Goal: Communication & Community: Answer question/provide support

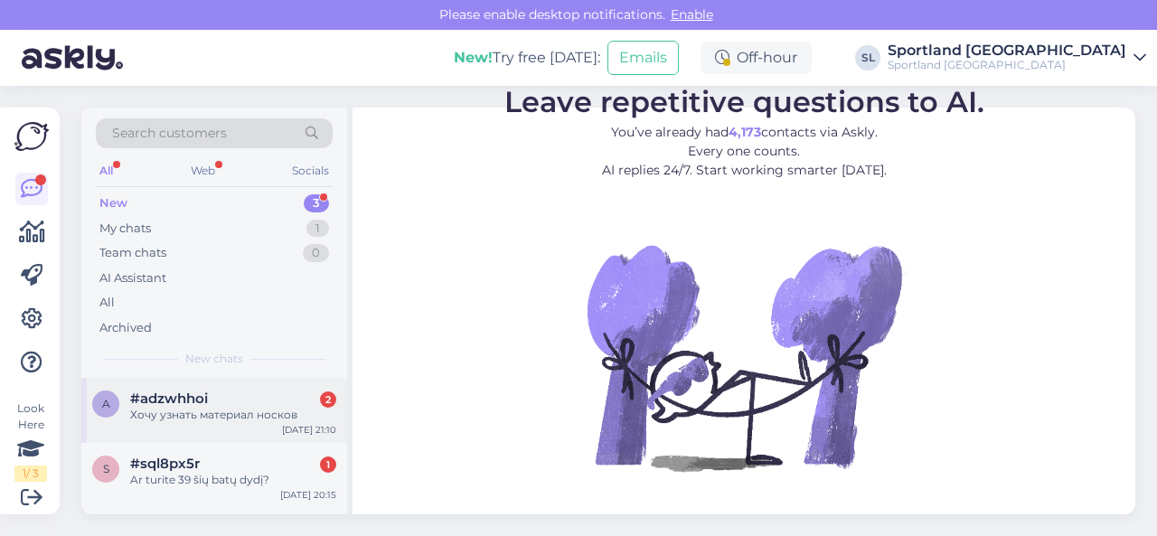
click at [213, 416] on div "Хочу узнать материал носков" at bounding box center [233, 415] width 206 height 16
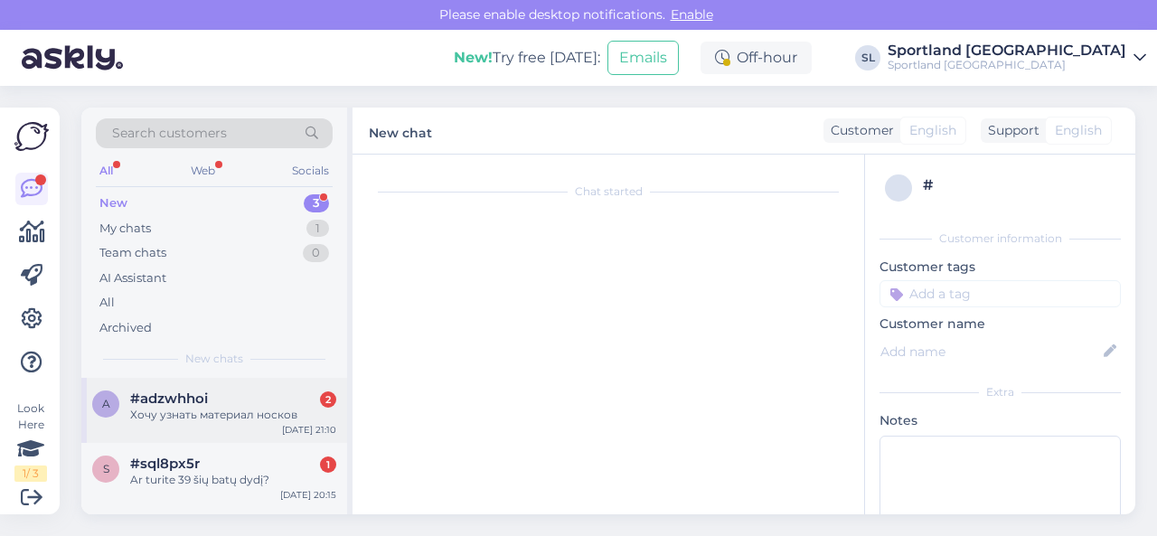
scroll to position [65, 0]
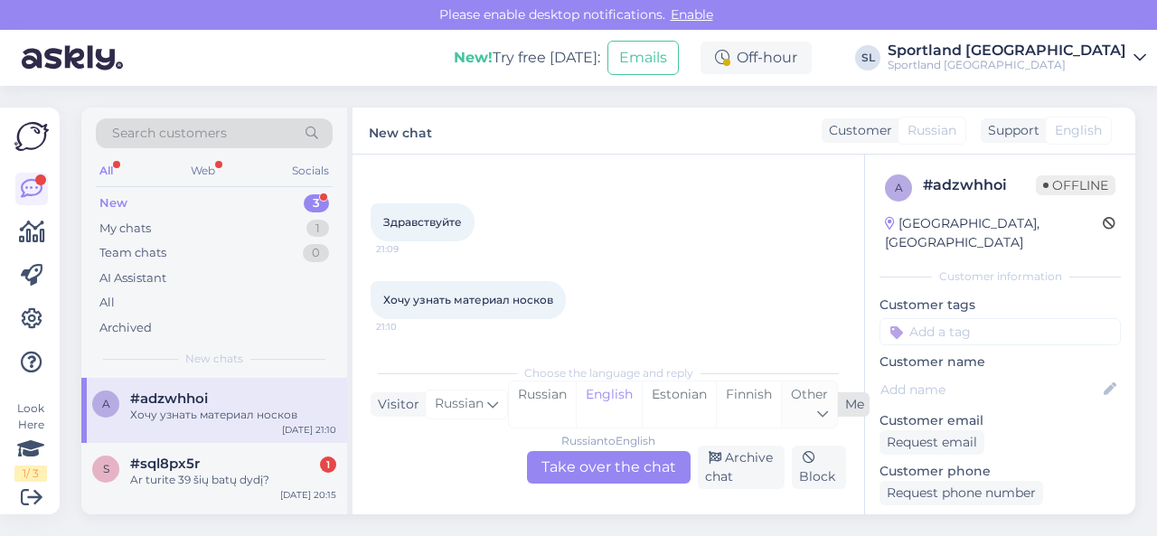
click at [808, 409] on div "Other" at bounding box center [809, 404] width 56 height 46
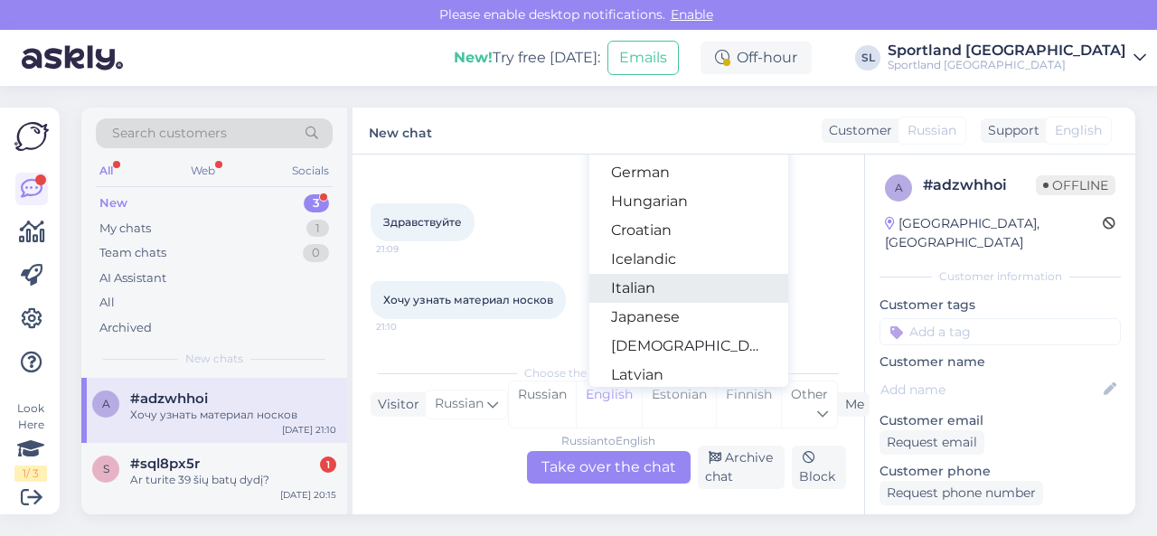
scroll to position [361, 0]
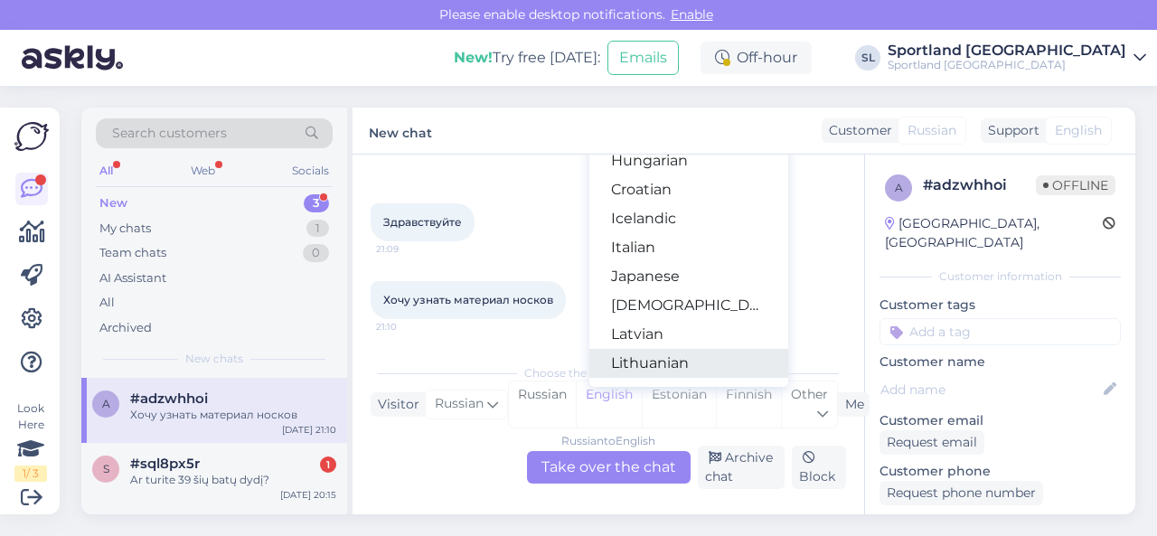
click at [665, 357] on link "Lithuanian" at bounding box center [688, 363] width 199 height 29
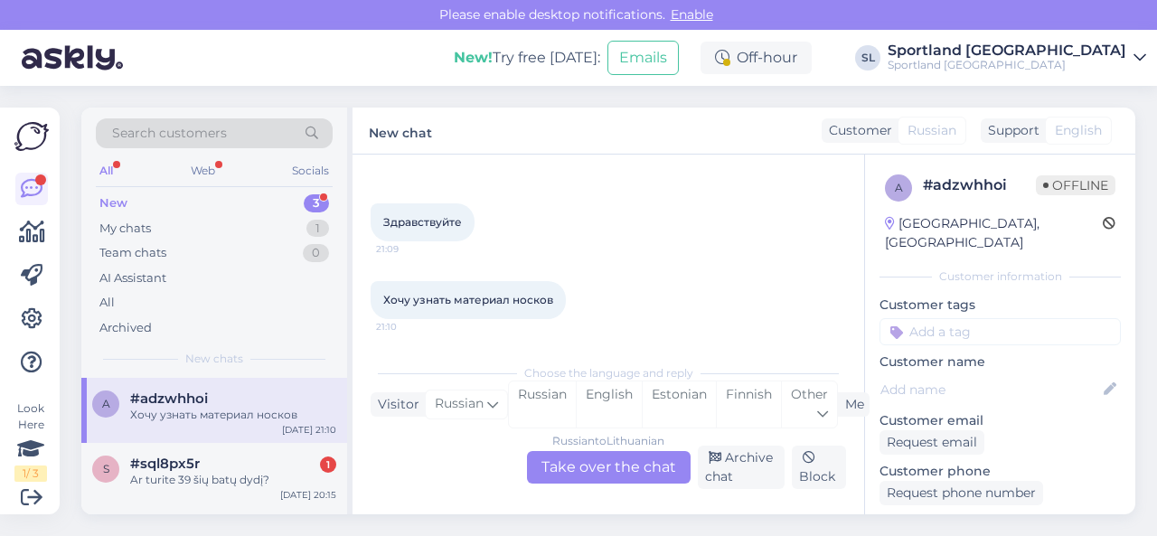
click at [592, 473] on div "Russian to Lithuanian Take over the chat" at bounding box center [609, 467] width 164 height 33
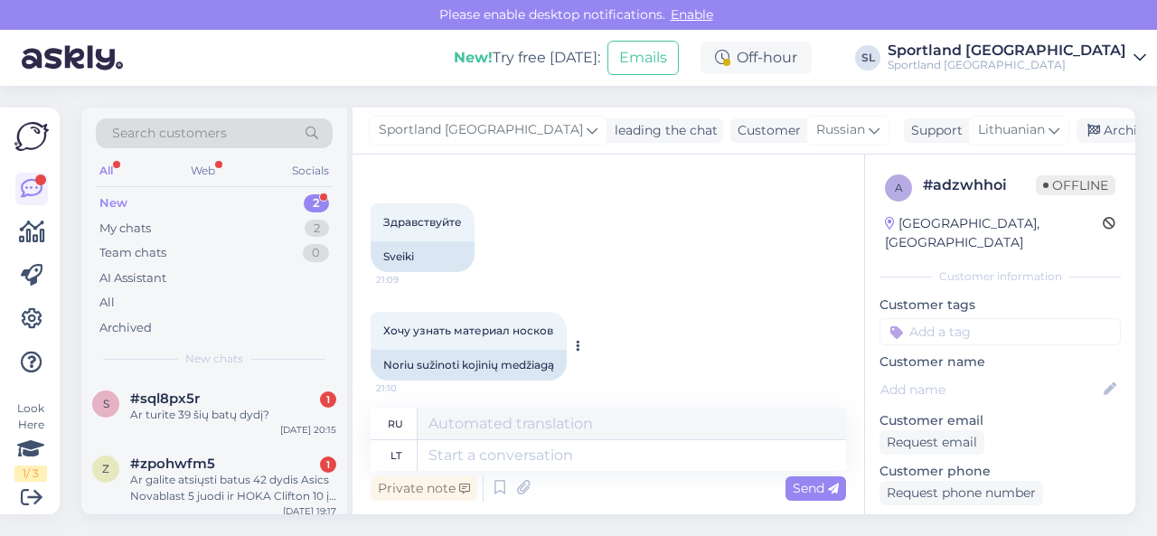
scroll to position [72, 0]
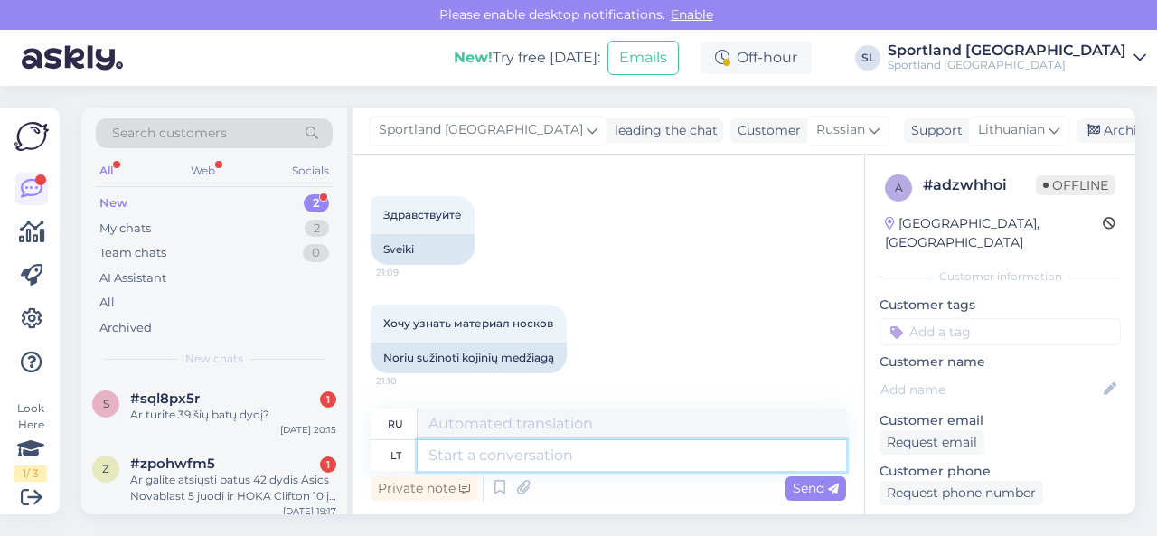
click at [555, 455] on textarea at bounding box center [631, 455] width 428 height 31
type textarea "Sveiki, n"
type textarea "Привет,"
type textarea "[PERSON_NAME], nurodykite pre"
type textarea "Здравствуйте, пожалуйста, уточните"
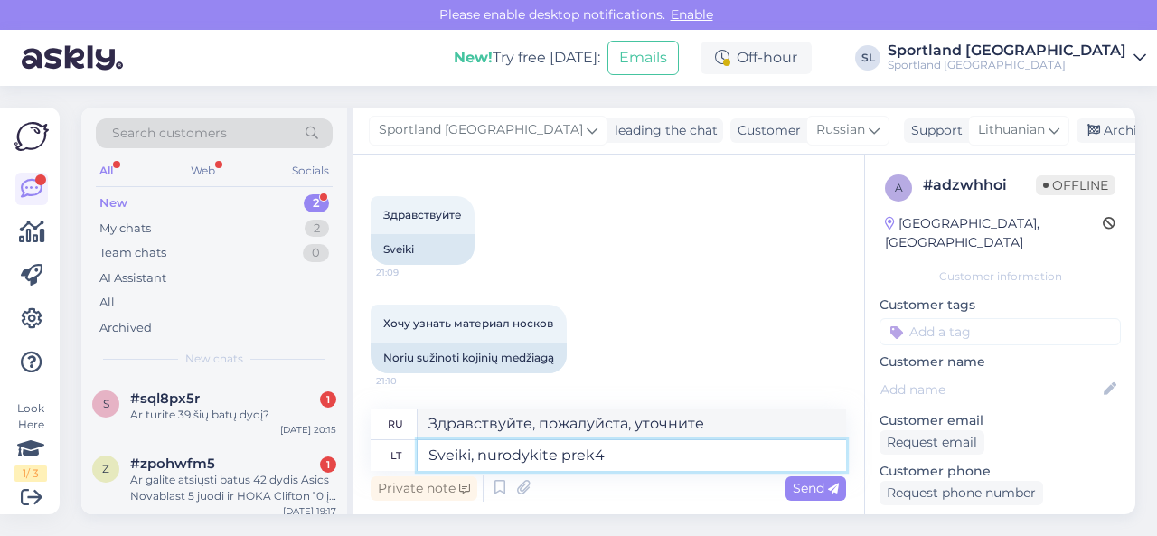
type textarea "Sveiki, nurodykite prek"
type textarea "Здравствуйте, пожалуйста, укажите продукт."
type textarea "Sveiki, nurodykite prekės ko"
type textarea "Здравствуйте, пожалуйста, укажите продукцию"
type textarea "Sveiki, nurodykite prekės kodą a"
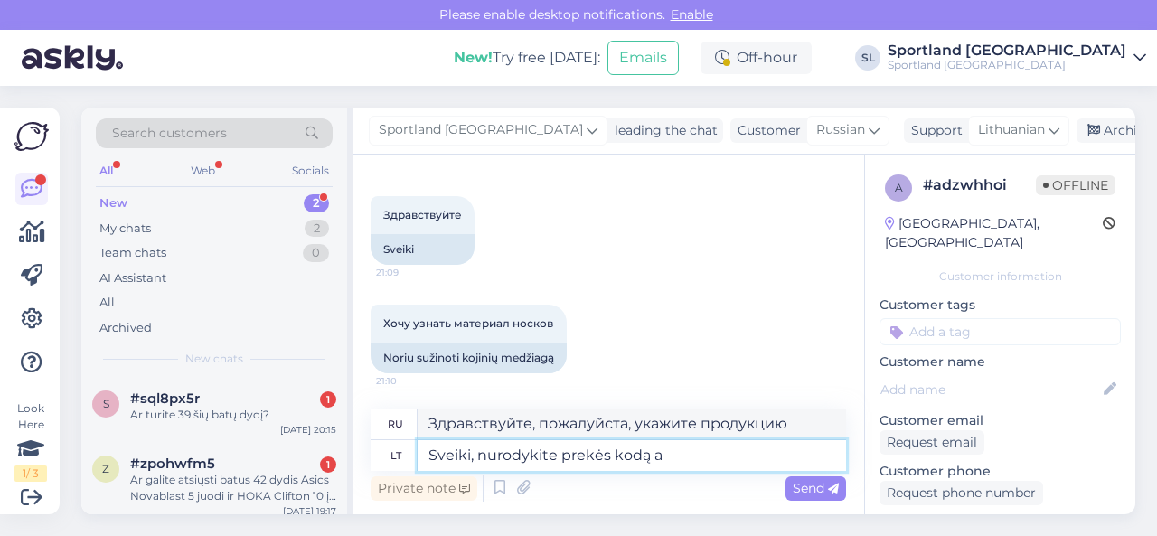
type textarea "Здравствуйте, пожалуйста, укажите код продукта."
type textarea "Sveiki, nurodykite prekės kodą arba a"
type textarea "Здравствуйте, пожалуйста, укажите код продукта или"
type textarea "Sveiki, nurodykite prekės kodą arba atsiūskite pre"
type textarea "Здравствуйте, пожалуйста, укажите код продукта или отправьте его мне."
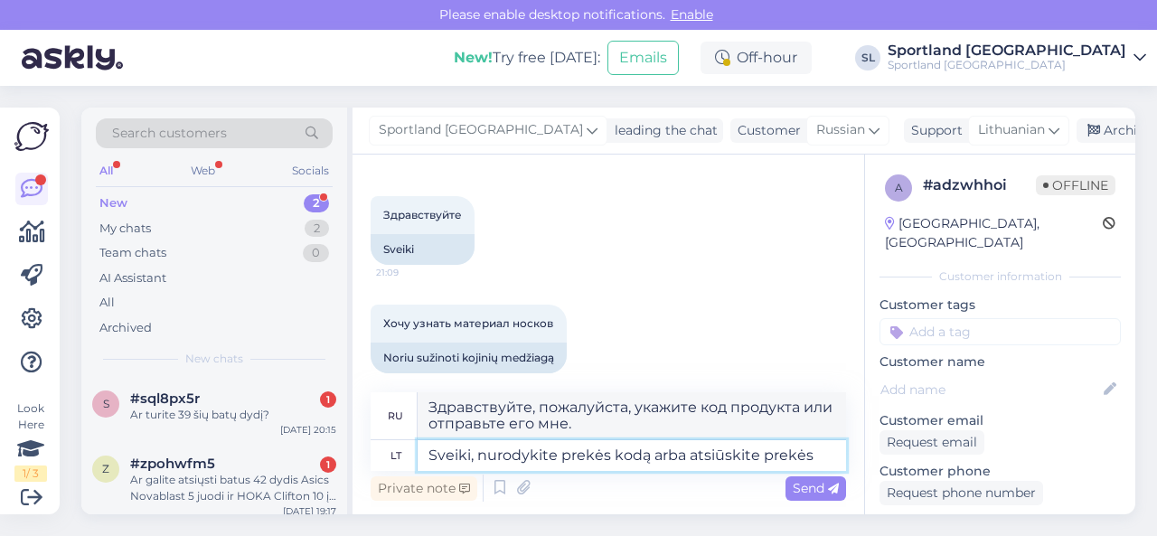
type textarea "Sveiki, nurodykite prekės kodą arba atsiūskite prekės n"
type textarea "Здравствуйте, пожалуйста, укажите код продукта или отправьте продукт."
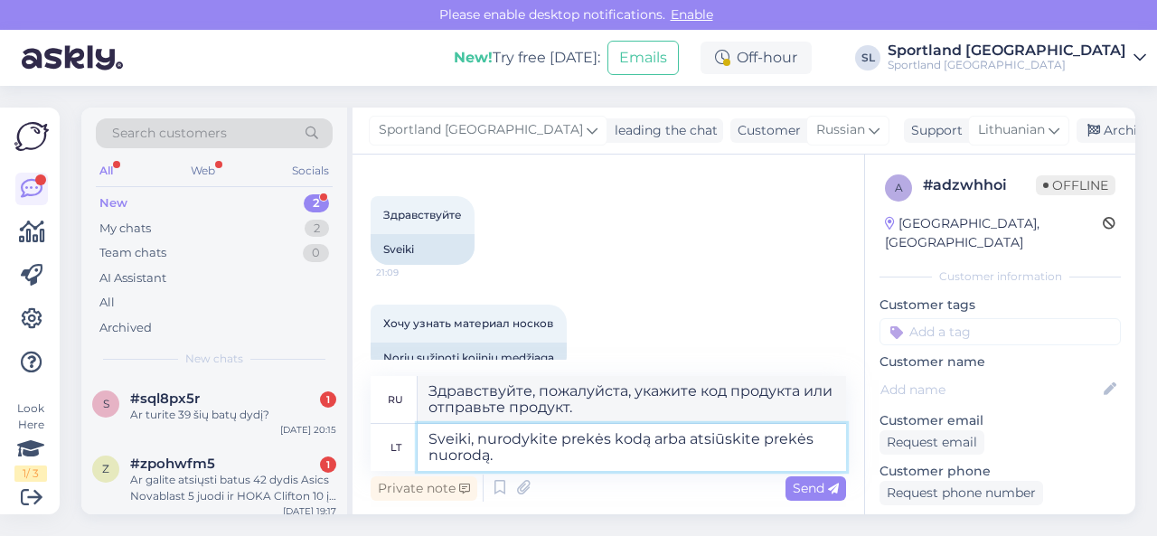
type textarea "Sveiki, nurodykite prekės kodą arba atsiūskite prekės nuorodą. P"
type textarea "Здравствуйте, укажите, пожалуйста, код продукта или отправьте ссылку на продукт."
type textarea "Sveiki, nurodykite prekės kodą arba atsiūskite prekės nuorodą. Patikslinsime duo"
type textarea "Здравствуйте, пожалуйста, укажите код товара или отправьте ссылку на него. Мы п…"
type textarea "Sveiki, nurodykite prekės kodą arba atsiūskite prekės nuorodą. Patikslinsime du…"
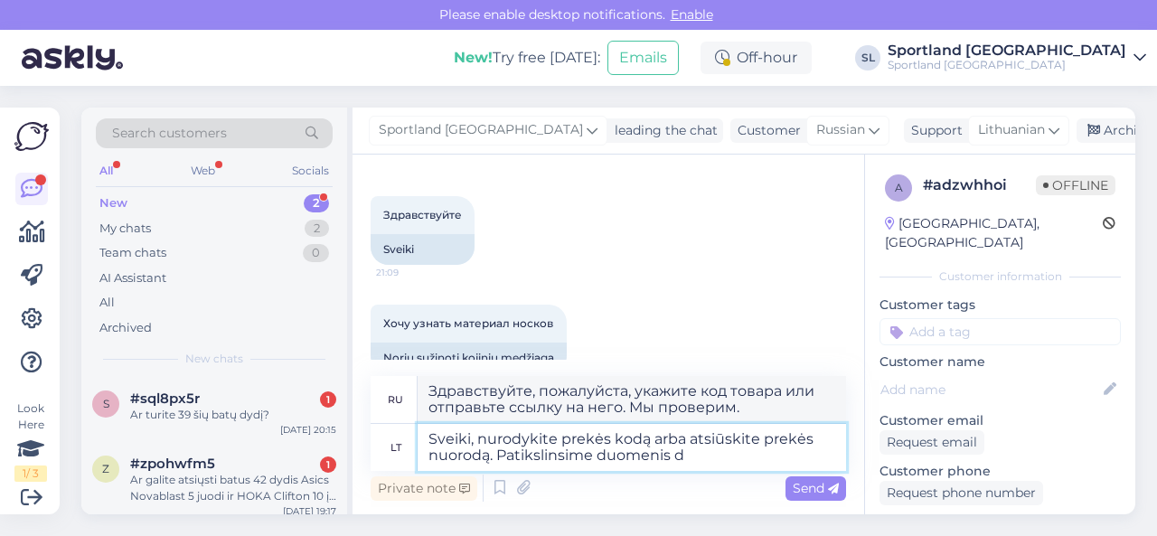
type textarea "Здравствуйте, сообщите, пожалуйста, код товара или ссылку на него. Мы проверим …"
type textarea "Sveiki, nurodykite prekės kodą arba atsiūskite prekės nuorodą. Patikslinsime du…"
type textarea "Здравствуйте, пожалуйста, укажите код товара или отправьте ссылку на него. Мы п…"
type textarea "Sveiki, nurodykite prekės kodą arba atsiūskite prekės nuorodą. Patikslinsime du…"
type textarea "Здравствуйте! Пожалуйста, укажите код товара или отправьте ссылку на него. Мы п…"
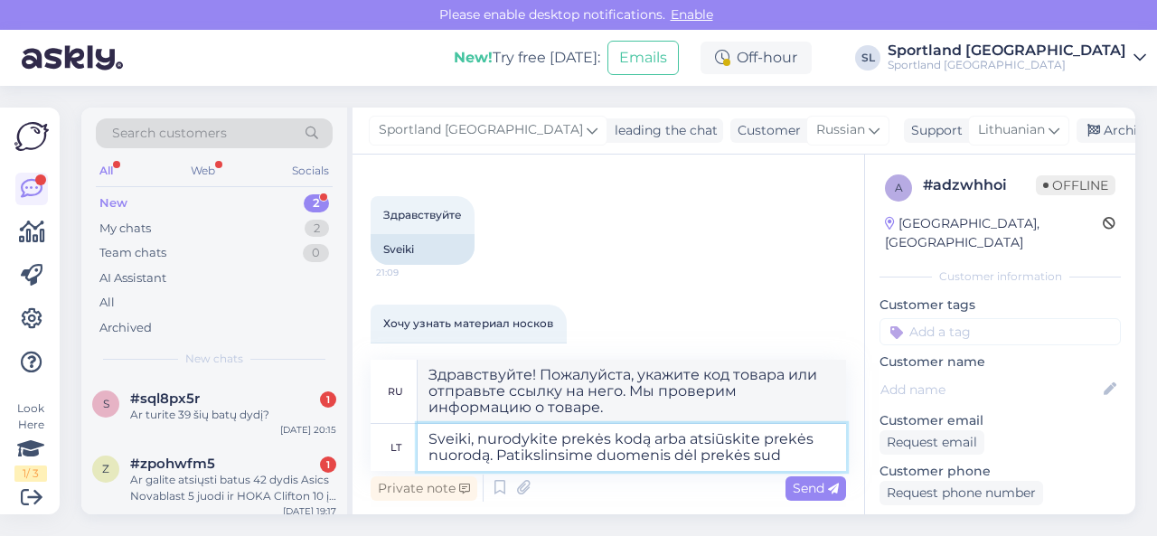
type textarea "Sveiki, nurodykite prekės kodą arba atsiūskite prekės nuorodą. Patikslinsime du…"
type textarea "Здравствуйте, сообщите, пожалуйста, код товара или ссылку на него. Мы проверим …"
type textarea "Sveiki, nurodykite prekės kodą arba atsiūskite prekės nuorodą. Patikslinsime du…"
type textarea "Здравствуйте, сообщите, пожалуйста, код товара или ссылку на него. Мы проверим …"
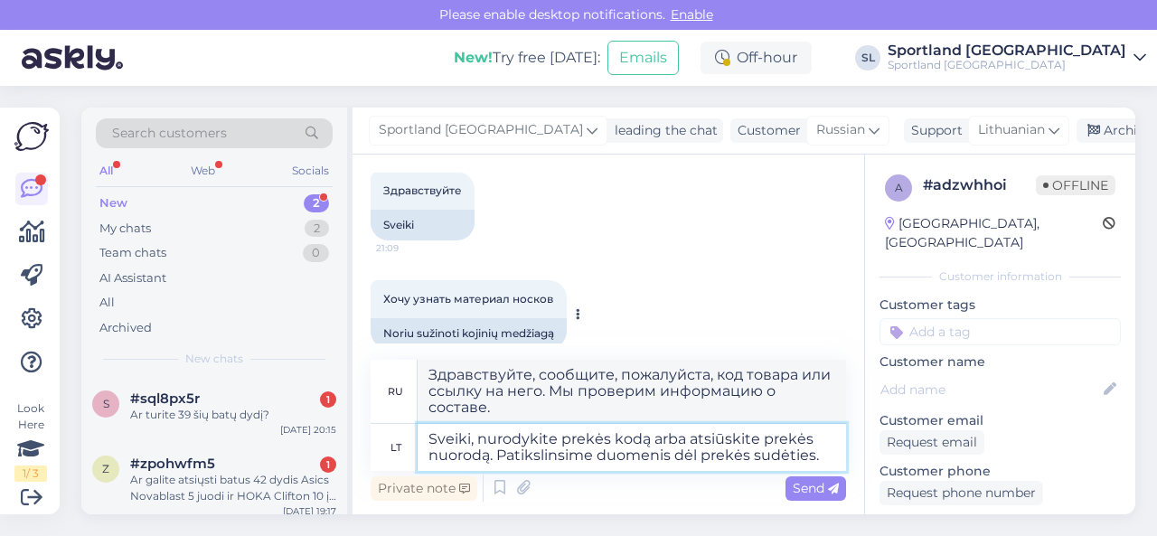
scroll to position [121, 0]
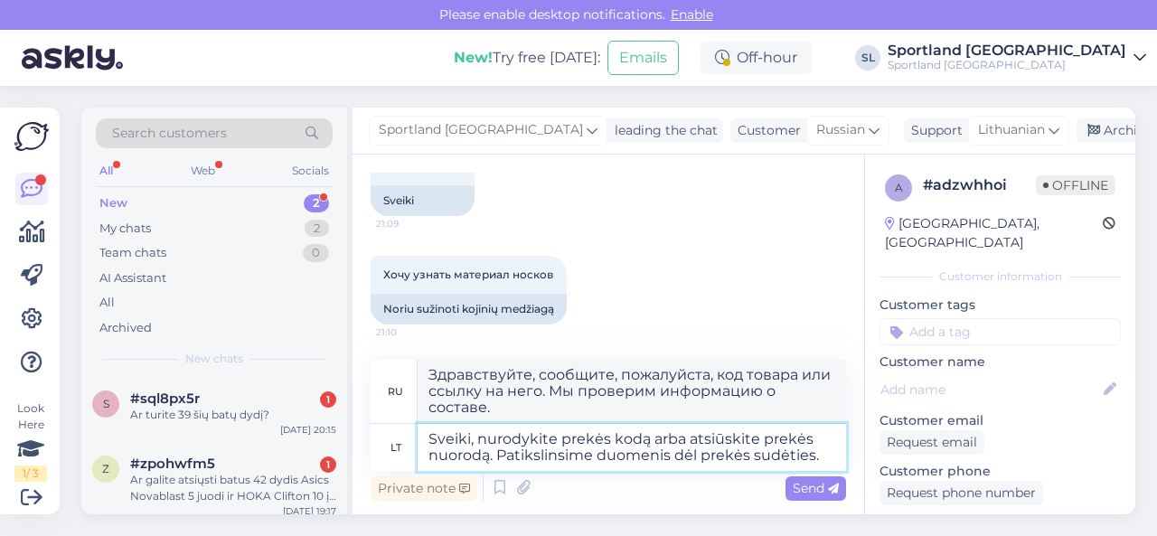
click at [719, 440] on textarea "Sveiki, nurodykite prekės kodą arba atsiūskite prekės nuorodą. Patikslinsime du…" at bounding box center [631, 447] width 428 height 47
type textarea "Sveiki, nurodykite prekės kodą arba atsiųskite prekės nuorodą. Patikslinsime du…"
type textarea "Здравствуйте, сообщите, пожалуйста, код товара или ссылку на него. Мы проверим …"
type textarea "Sveiki, nurodykite prekės kodą arba atsiųskite prekės nuorodą. Patikslinsime du…"
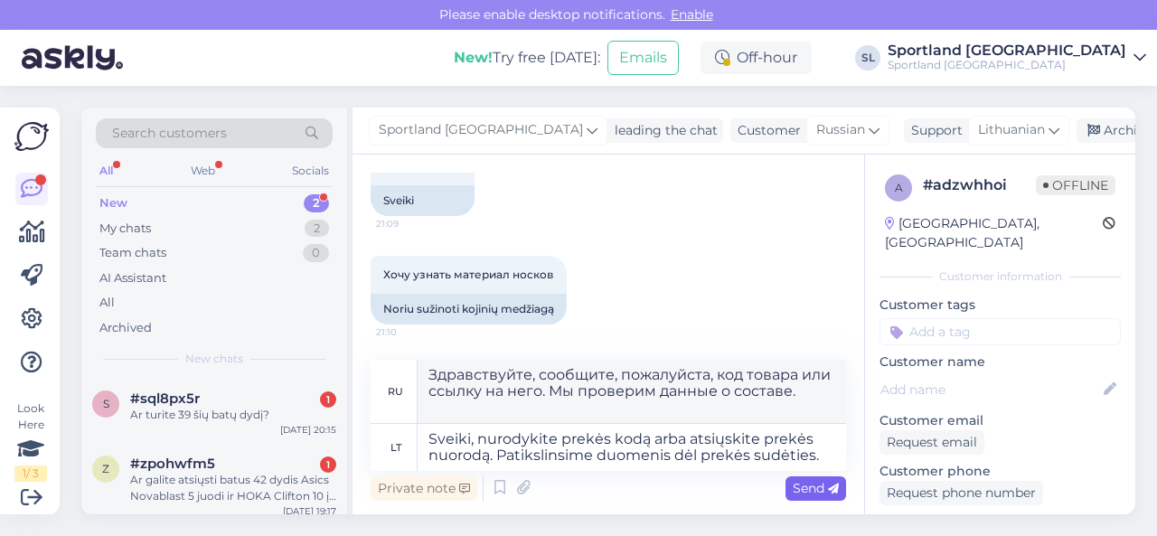
click at [806, 491] on span "Send" at bounding box center [815, 488] width 46 height 16
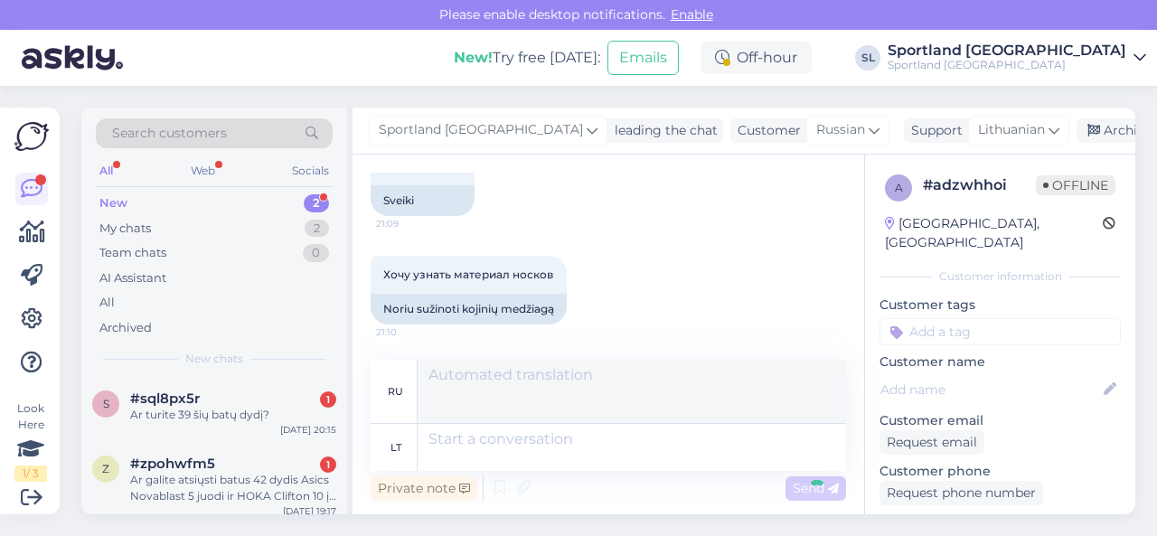
scroll to position [251, 0]
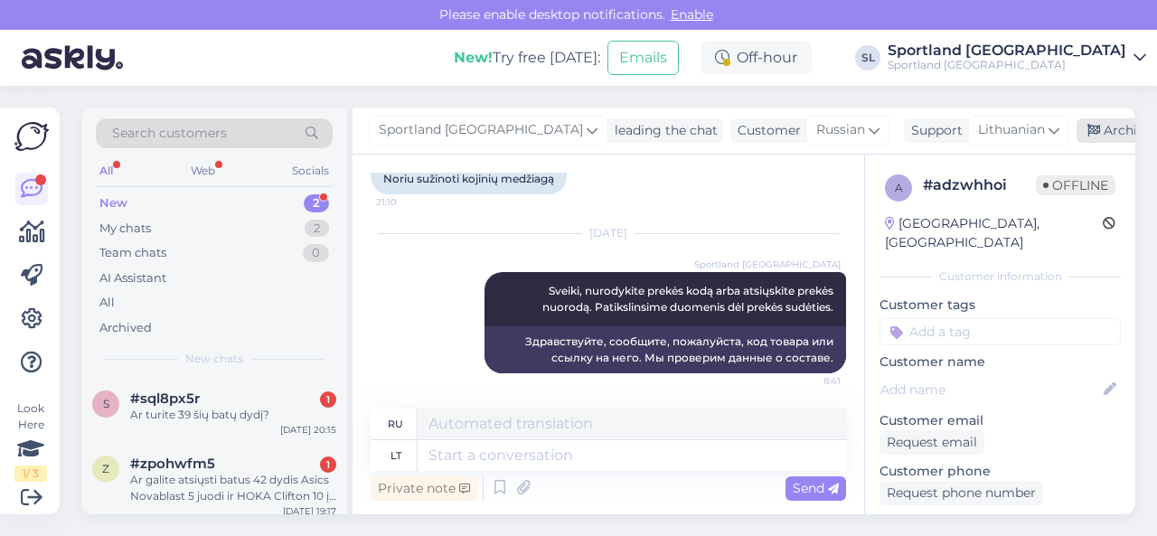
click at [1078, 136] on div "Archive chat" at bounding box center [1133, 130] width 114 height 24
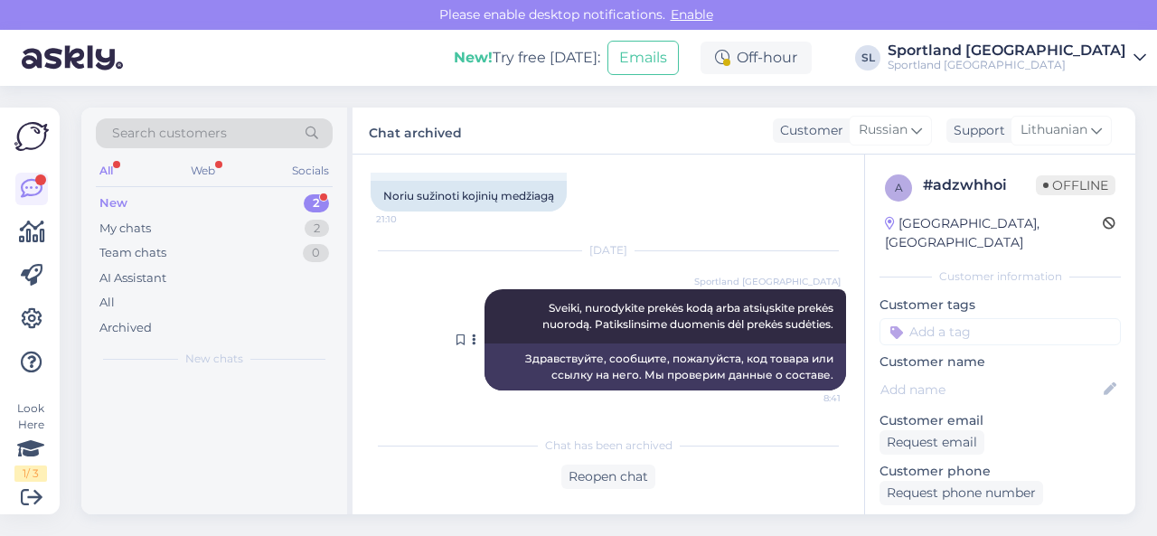
scroll to position [233, 0]
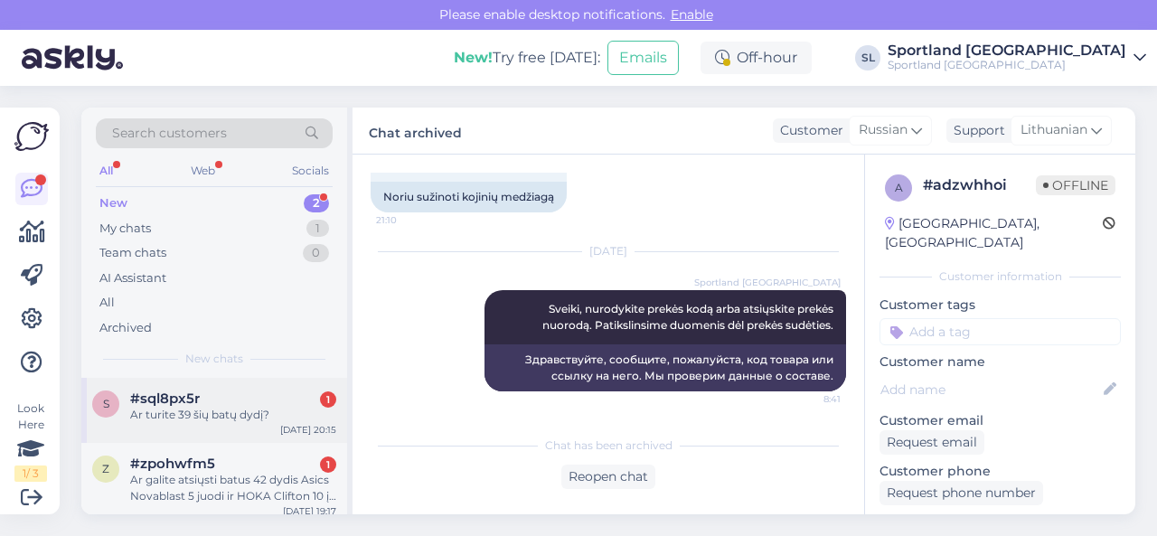
click at [228, 421] on div "Ar turite 39 šių batų dydį?" at bounding box center [233, 415] width 206 height 16
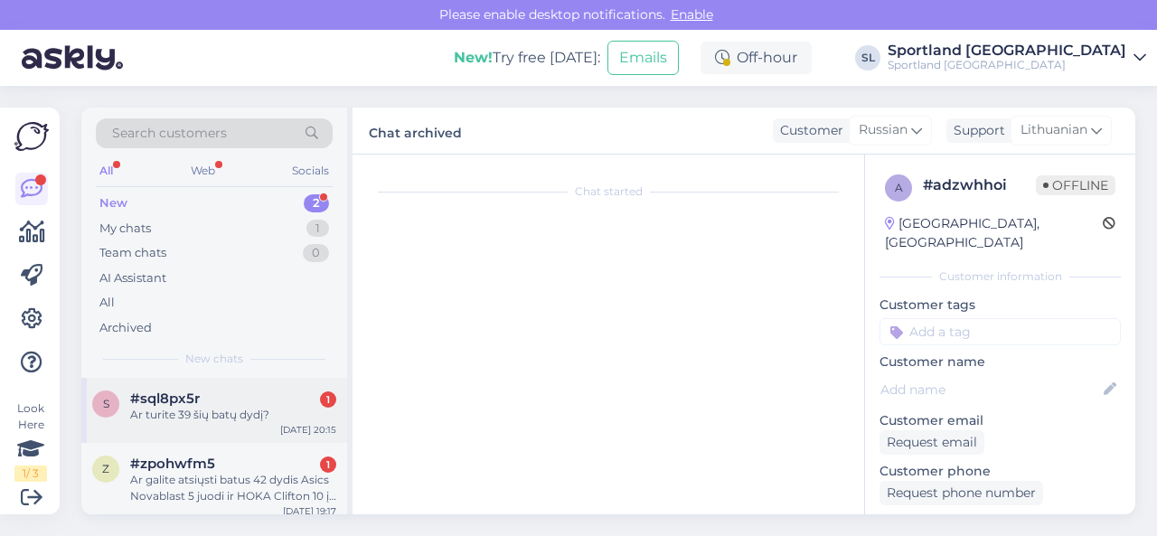
scroll to position [0, 0]
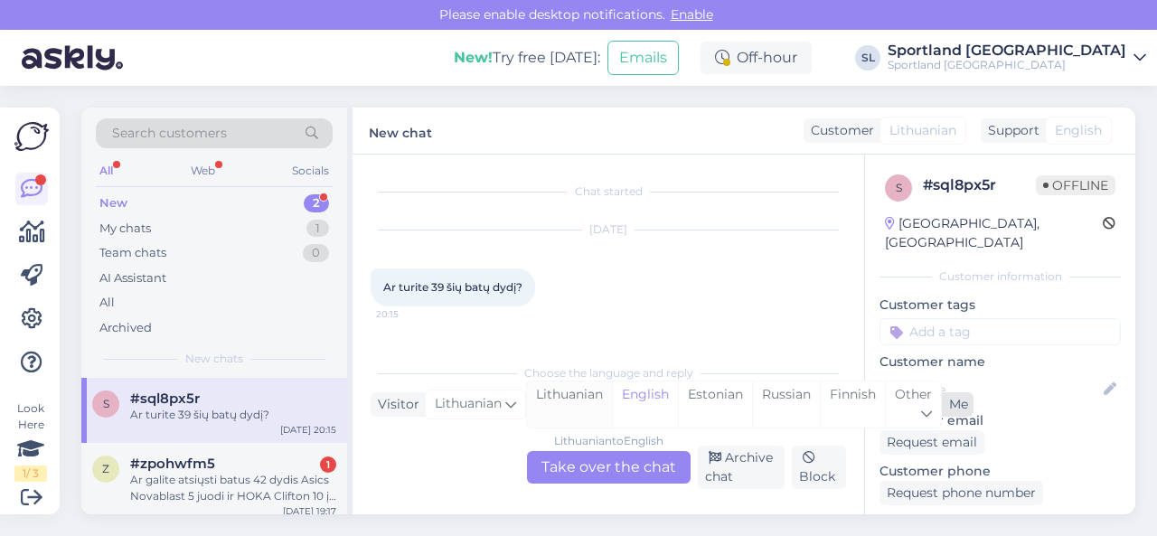
click at [580, 405] on div "Lithuanian" at bounding box center [569, 404] width 85 height 46
click at [579, 457] on div "Lithuanian to Lithuanian Take over the chat" at bounding box center [609, 467] width 164 height 33
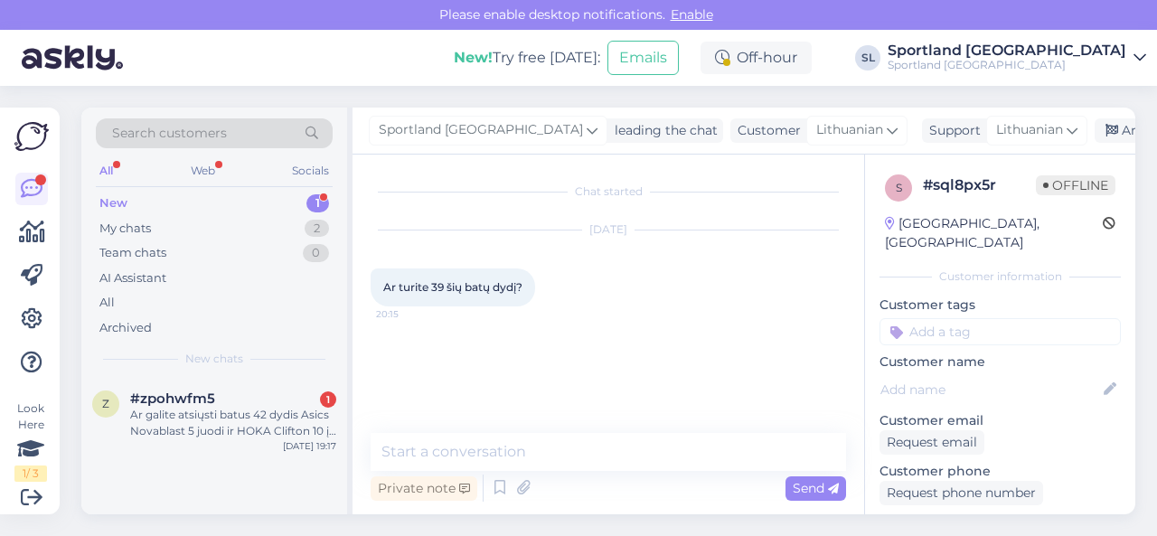
scroll to position [181, 0]
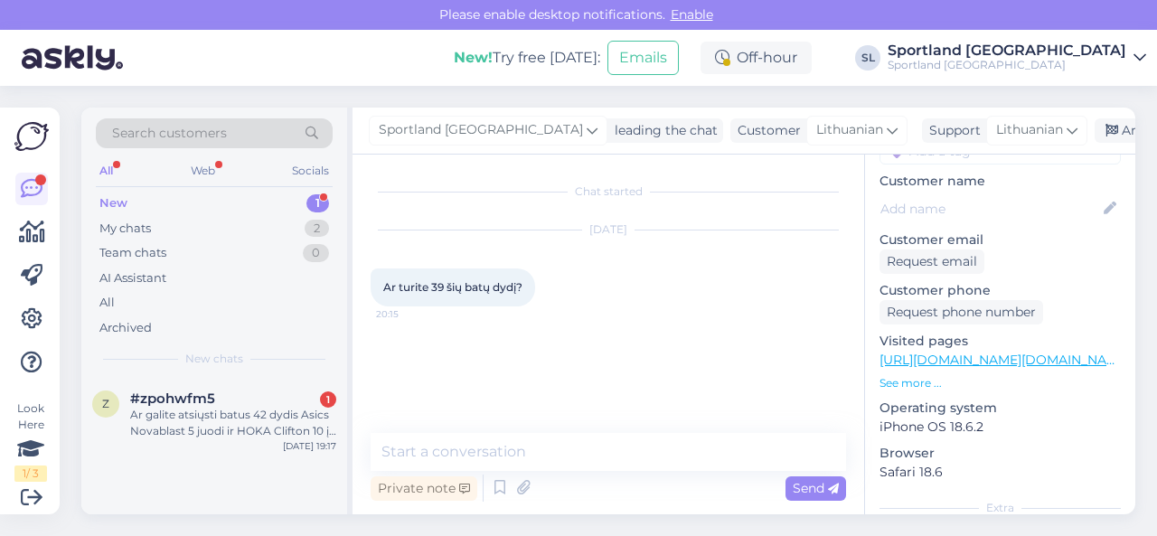
click at [951, 351] on link "[URL][DOMAIN_NAME][DOMAIN_NAME]" at bounding box center [1004, 359] width 250 height 16
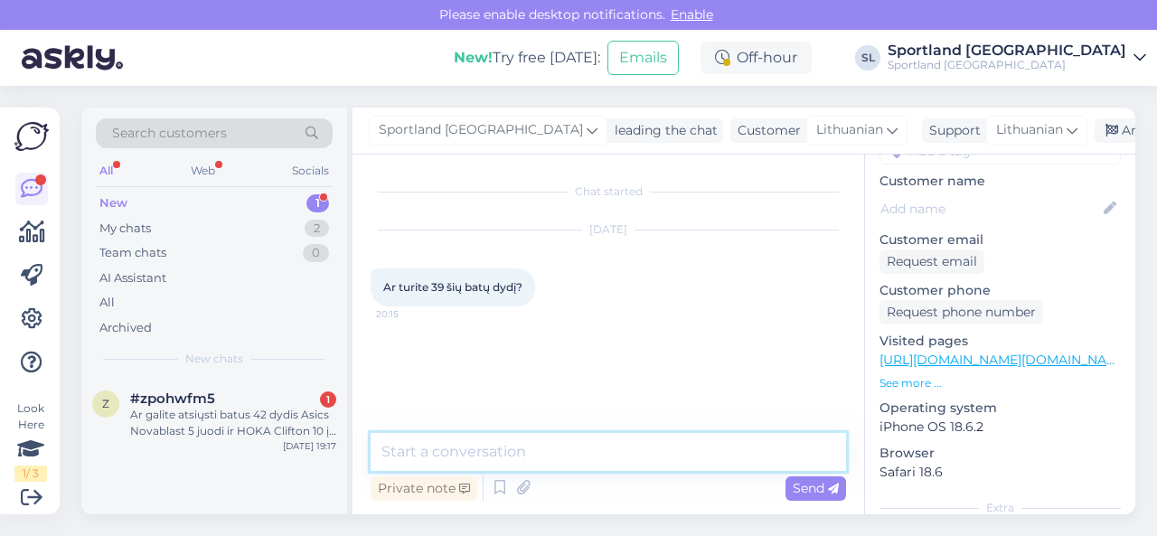
click at [510, 445] on textarea at bounding box center [607, 452] width 475 height 38
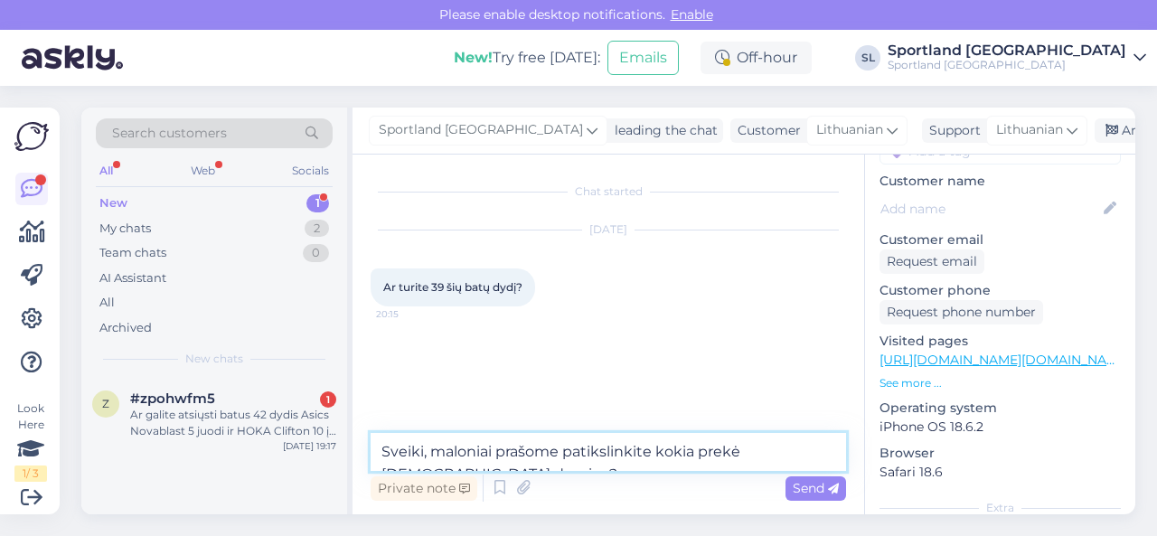
type textarea "Sveiki, maloniai prašome patikslinkite kokia prekė [DEMOGRAPHIC_DATA] domina?"
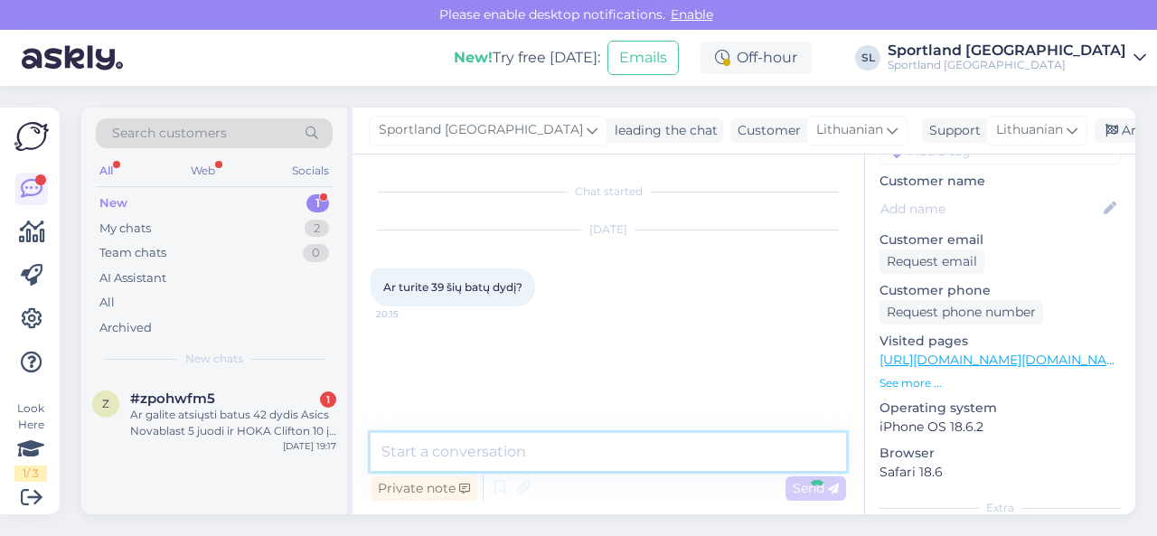
scroll to position [41, 0]
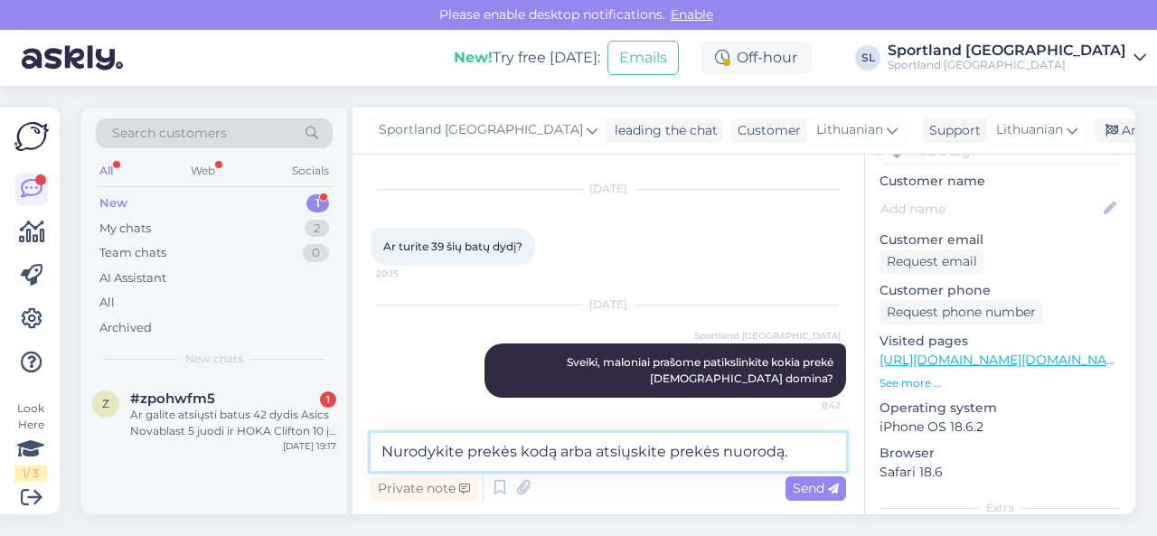
type textarea "Nurodykite prekės kodą arba atsiųskite prekės nuorodą."
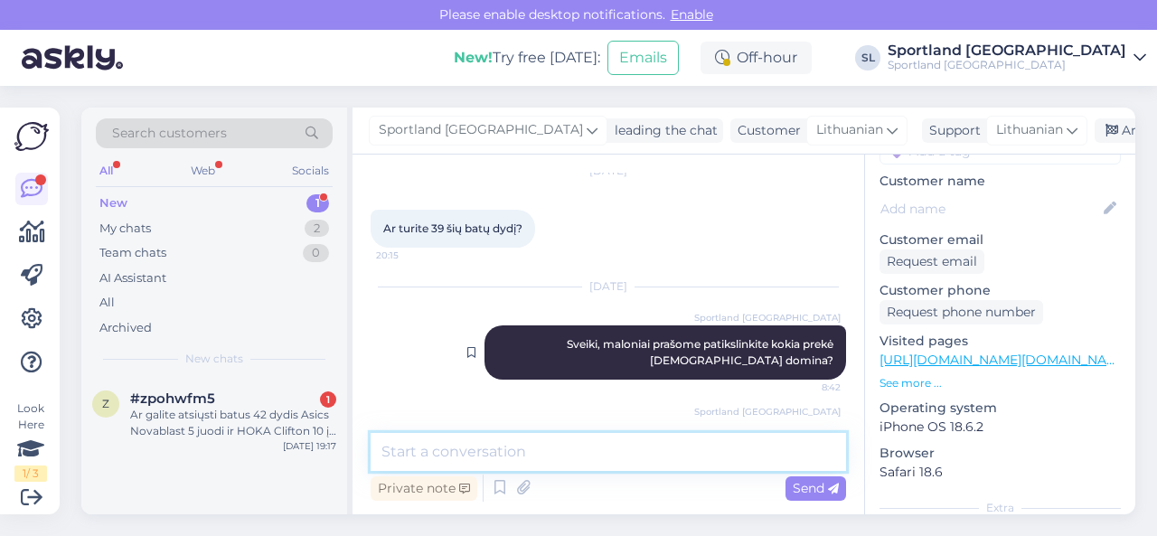
scroll to position [0, 0]
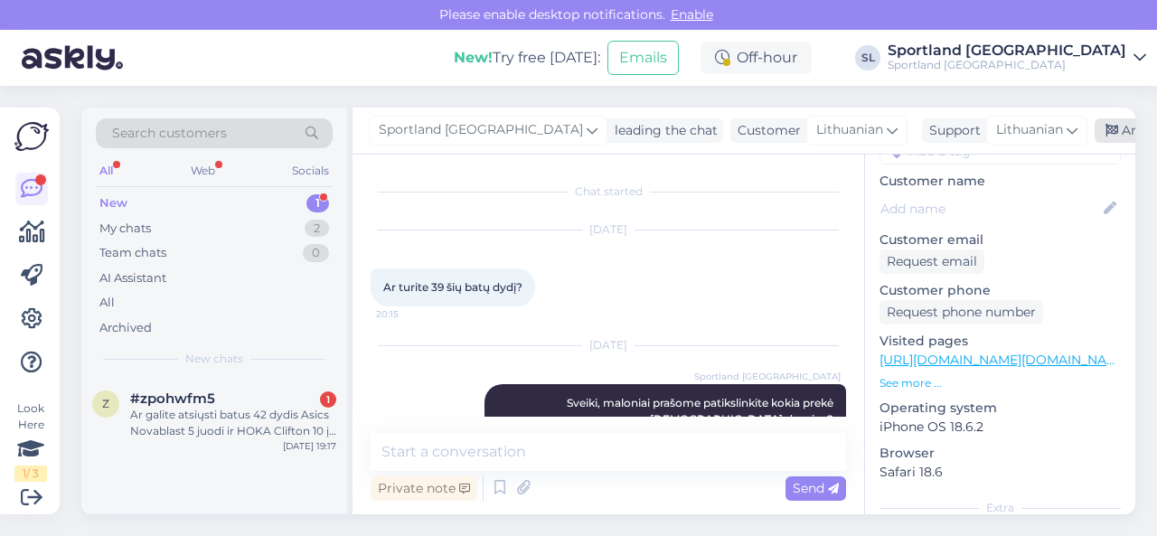
click at [1109, 132] on div "Archive chat" at bounding box center [1151, 130] width 114 height 24
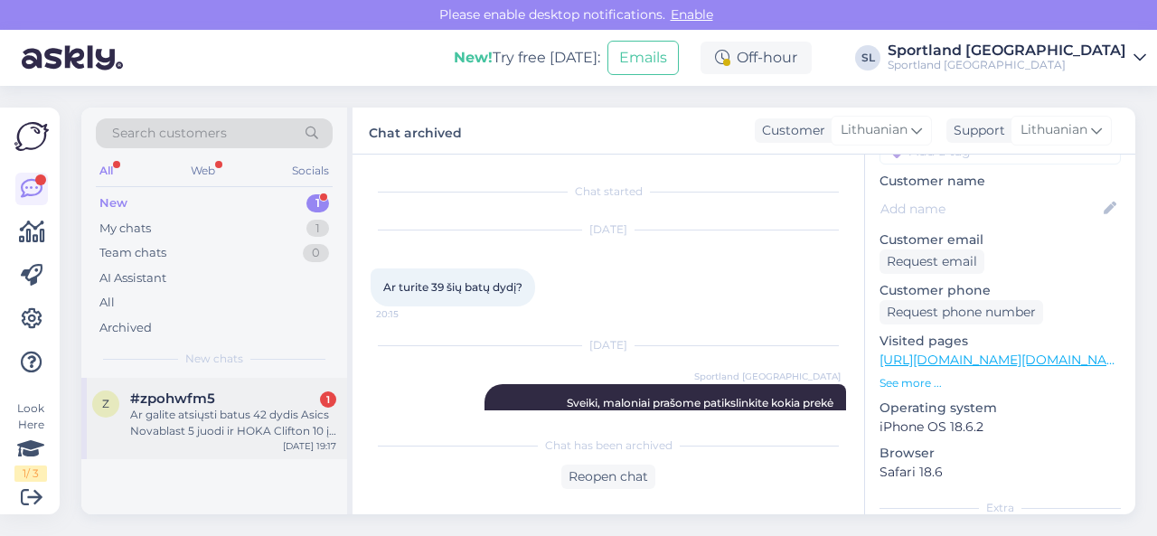
click at [242, 416] on div "Ar galite atsiųsti batus 42 dydis Asics Novablast 5 juodi ir HOKA Clifton 10 į …" at bounding box center [233, 423] width 206 height 33
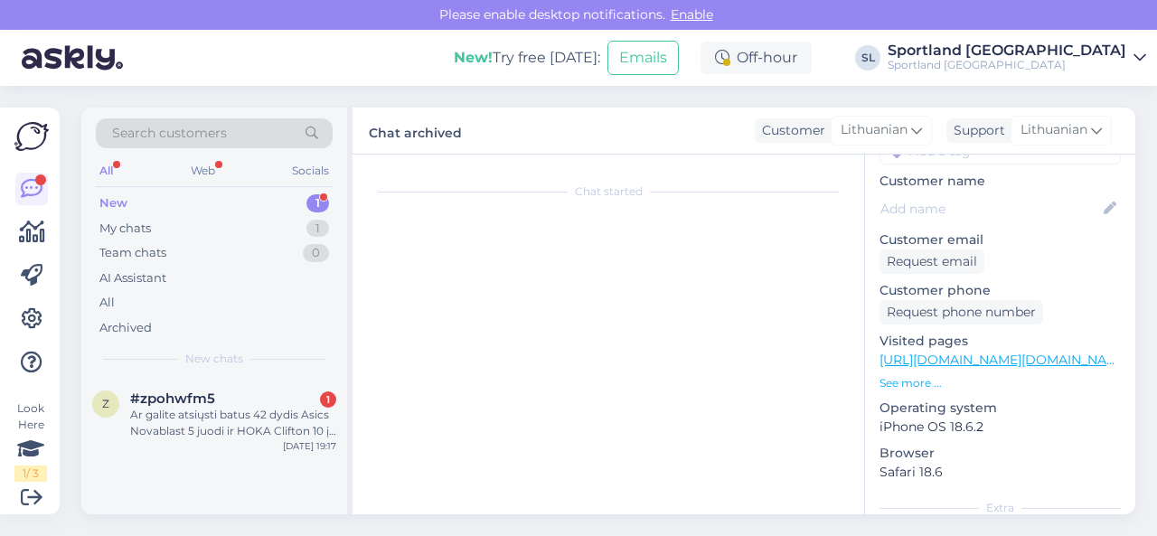
scroll to position [20, 0]
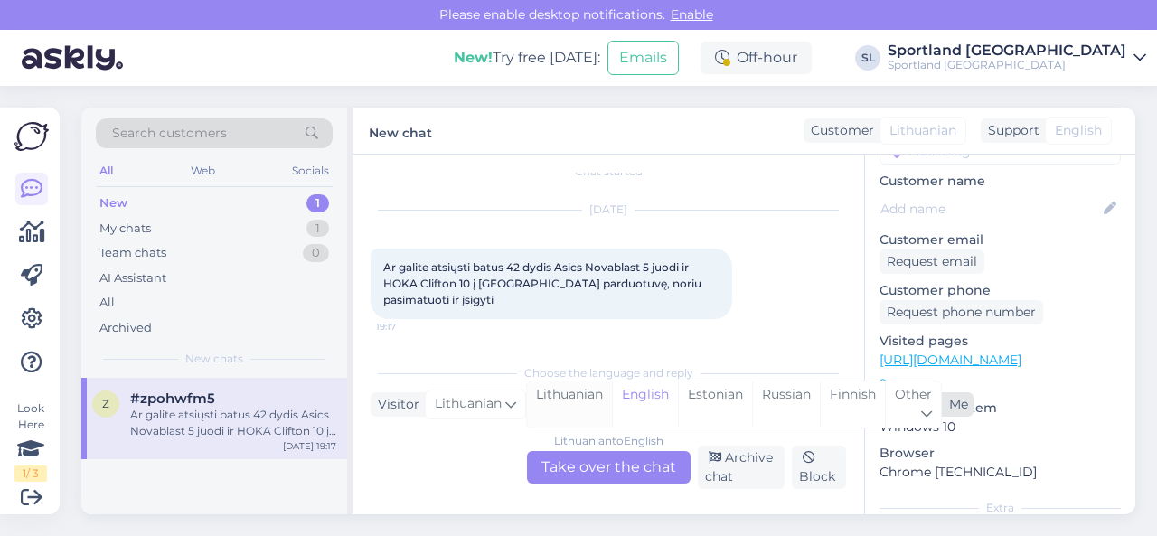
click at [548, 402] on div "Lithuanian" at bounding box center [569, 404] width 85 height 46
click at [553, 456] on div "Lithuanian to Lithuanian Take over the chat" at bounding box center [609, 467] width 164 height 33
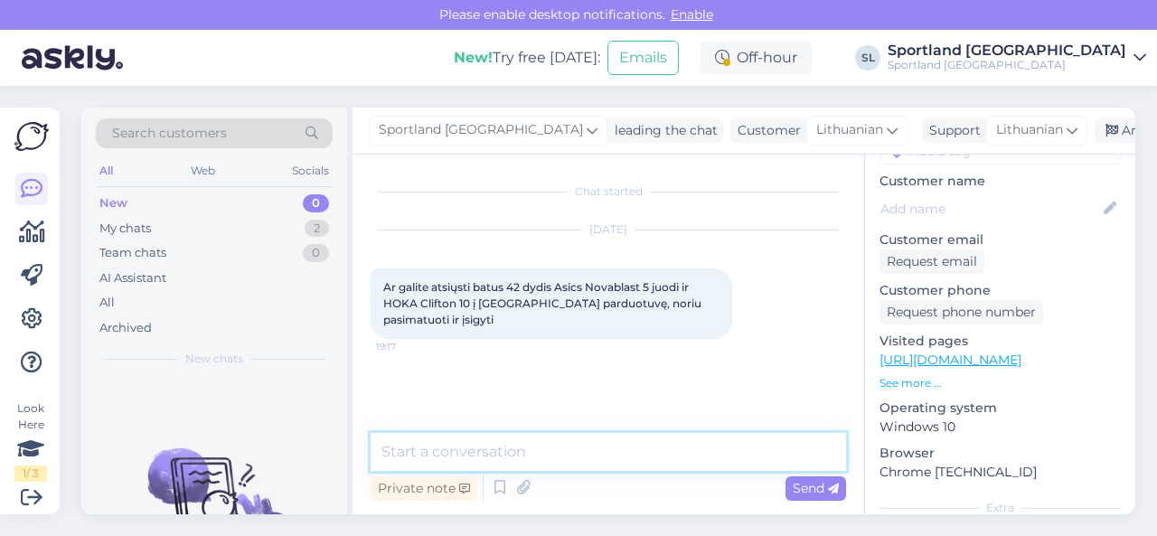
click at [603, 455] on textarea at bounding box center [607, 452] width 475 height 38
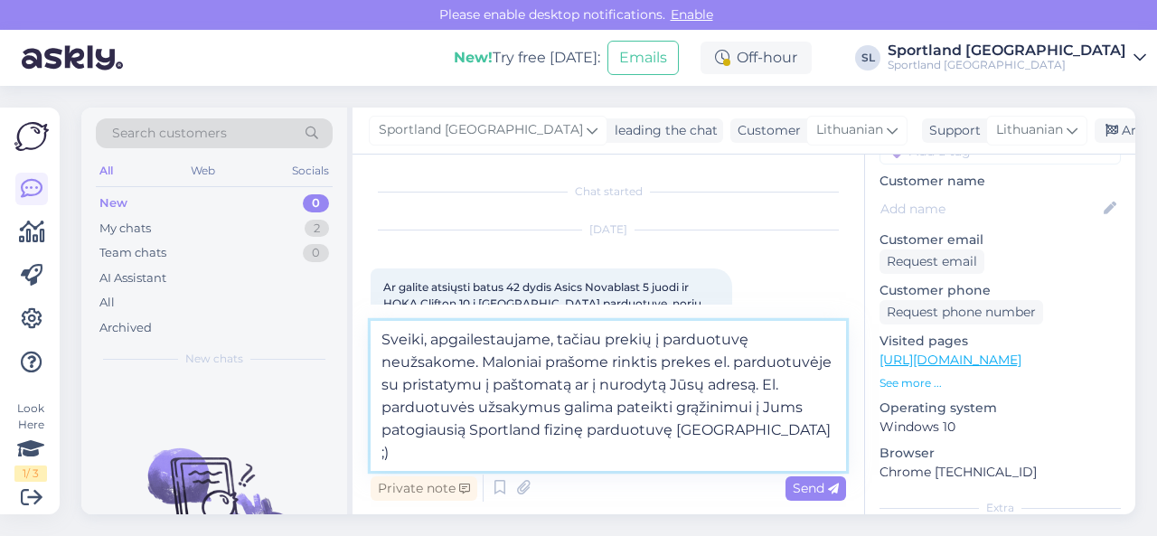
type textarea "Sveiki, apgailestaujame, tačiau prekių į parduotuvę neužsakome. Maloniai prašom…"
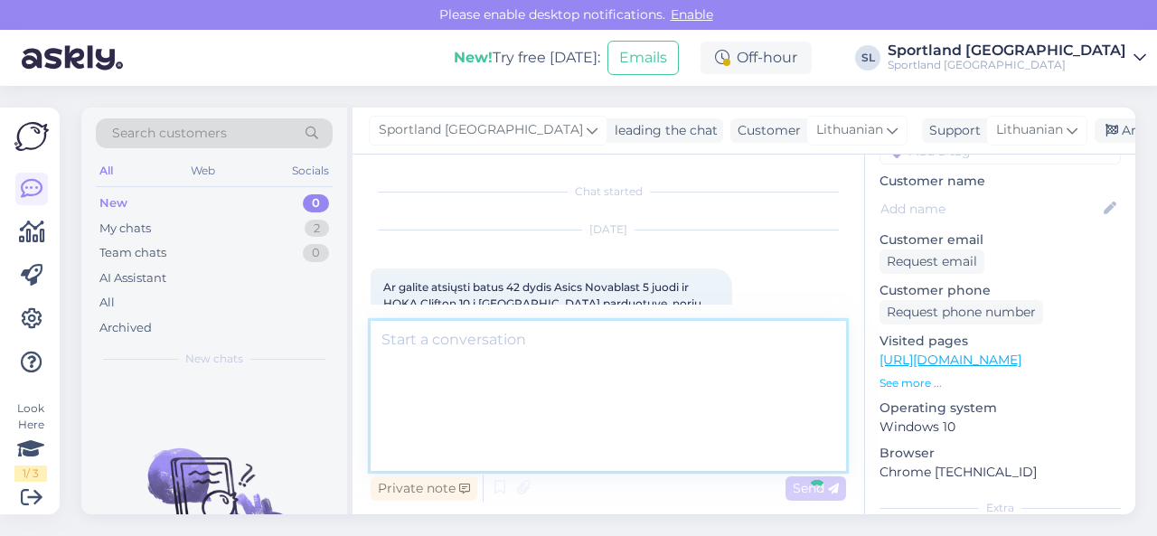
scroll to position [138, 0]
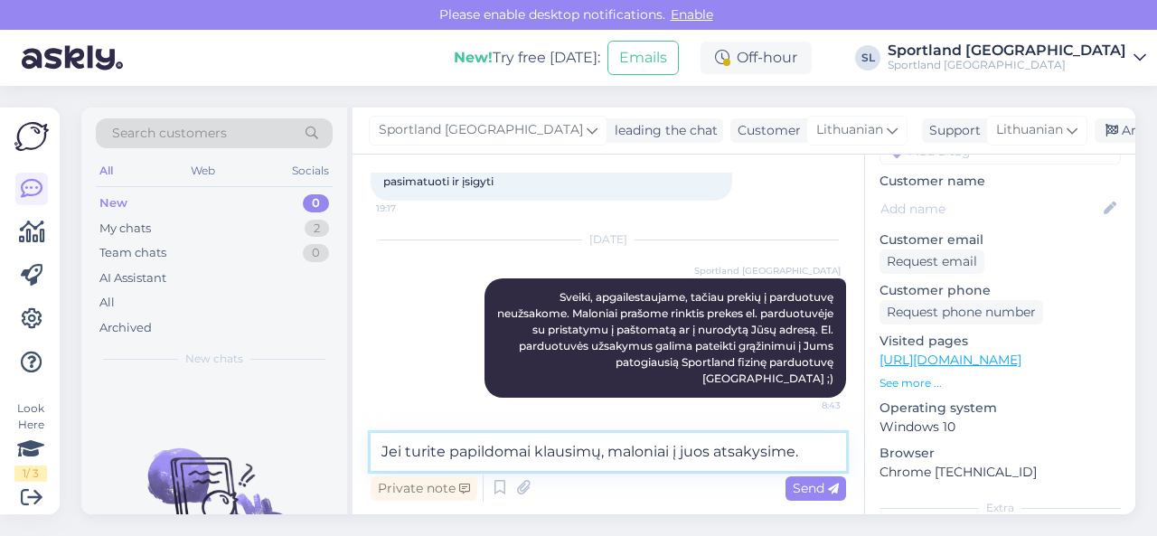
type textarea "Jei turite papildomai klausimų, maloniai į juos atsakysime."
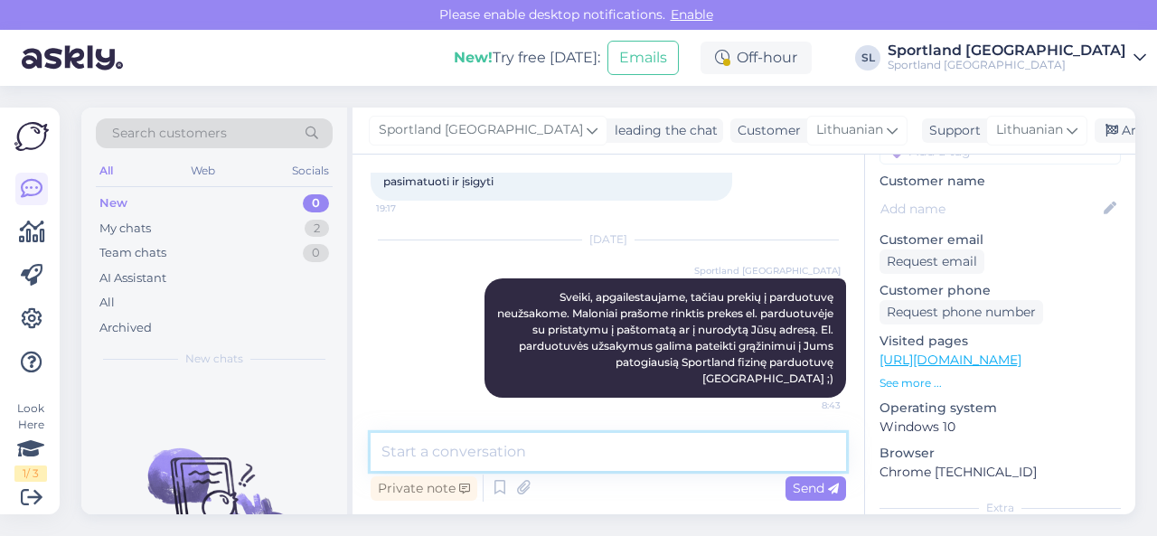
scroll to position [216, 0]
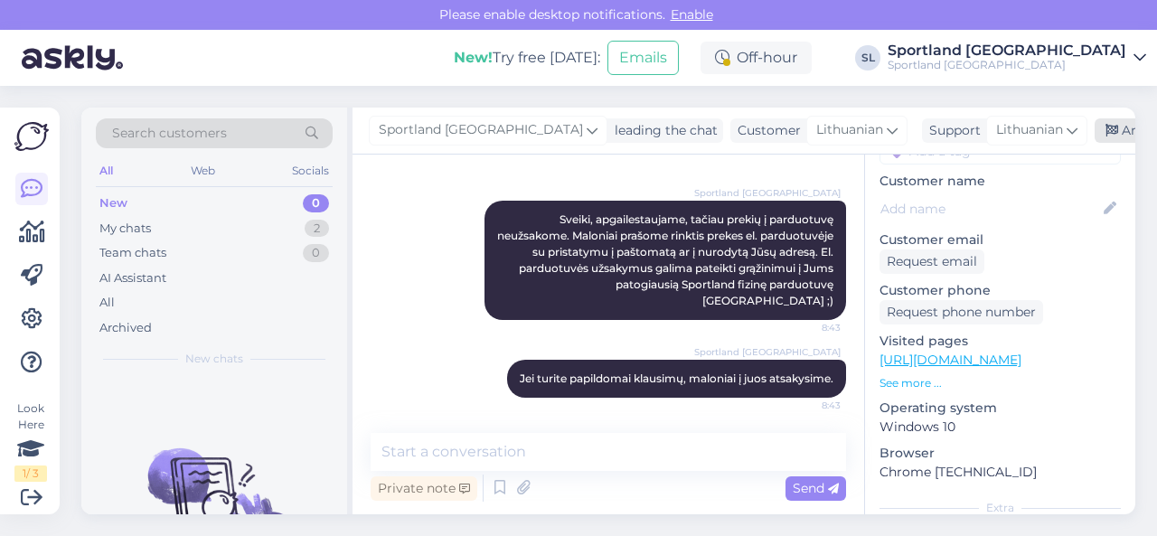
click at [1094, 131] on div "Archive chat" at bounding box center [1151, 130] width 114 height 24
